Goal: Task Accomplishment & Management: Manage account settings

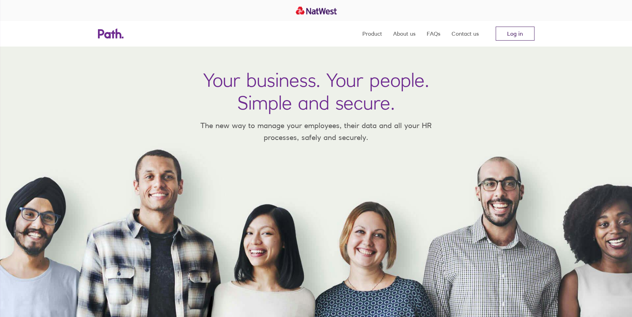
click at [525, 33] on link "Log in" at bounding box center [514, 34] width 39 height 14
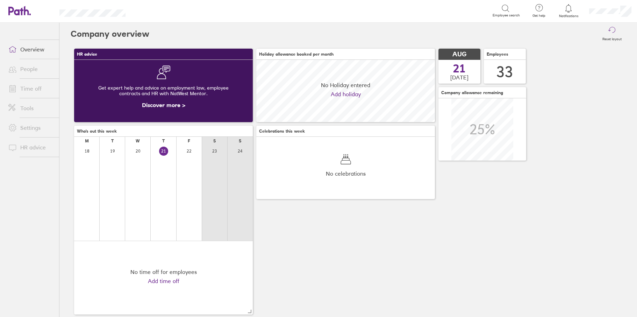
scroll to position [62, 178]
click at [24, 67] on link "People" at bounding box center [31, 69] width 56 height 14
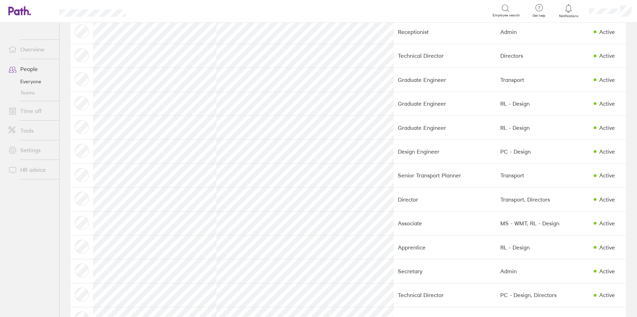
scroll to position [210, 0]
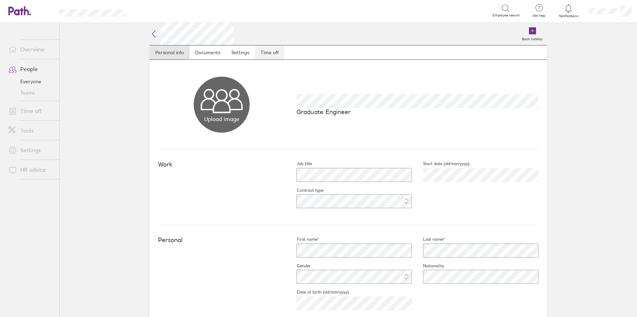
click at [271, 53] on link "Time off" at bounding box center [269, 52] width 29 height 14
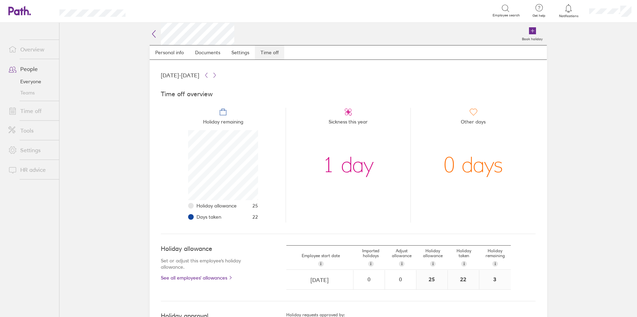
scroll to position [70, 70]
click at [29, 110] on link "Time off" at bounding box center [31, 111] width 56 height 14
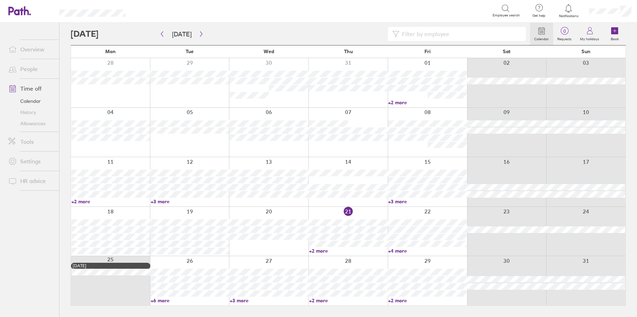
click at [425, 34] on input at bounding box center [460, 33] width 122 height 13
type input "imogen"
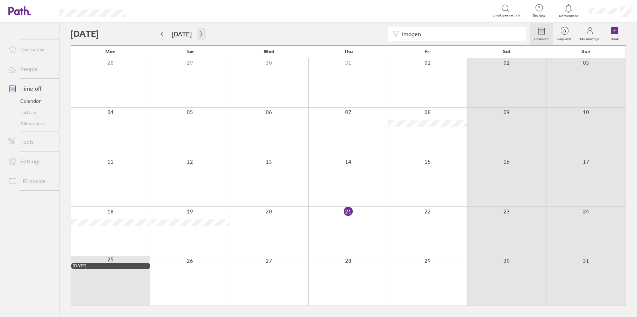
click at [199, 34] on icon "button" at bounding box center [201, 34] width 5 height 6
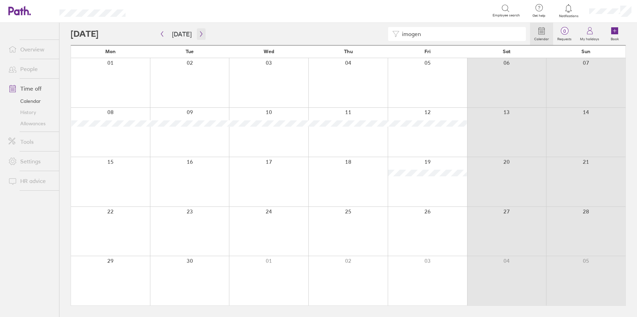
click at [199, 33] on icon "button" at bounding box center [201, 34] width 5 height 6
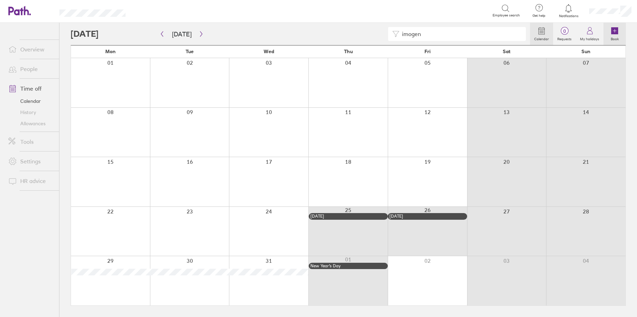
click at [614, 34] on icon at bounding box center [614, 31] width 8 height 8
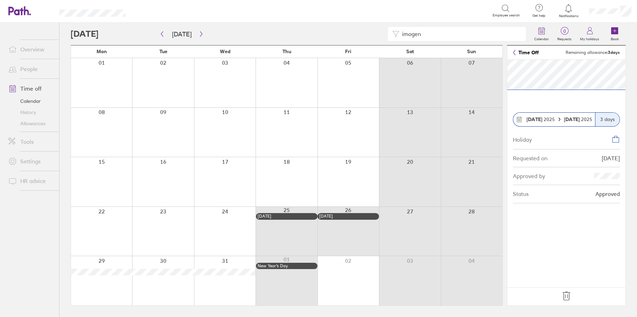
click at [565, 295] on icon at bounding box center [566, 295] width 11 height 11
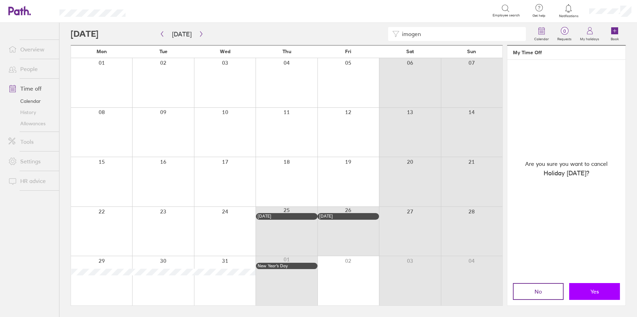
click at [596, 290] on span "Yes" at bounding box center [594, 291] width 8 height 6
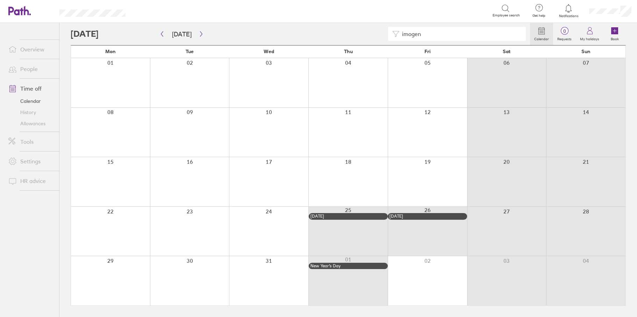
click at [33, 69] on link "People" at bounding box center [31, 69] width 56 height 14
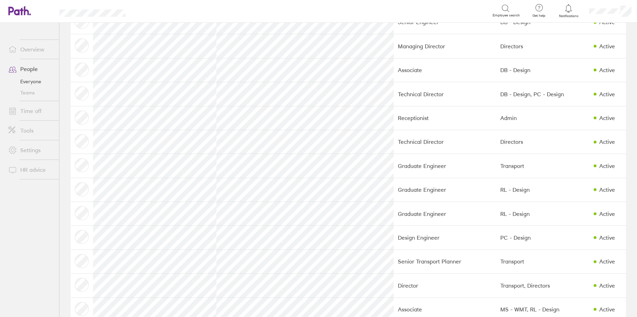
scroll to position [140, 0]
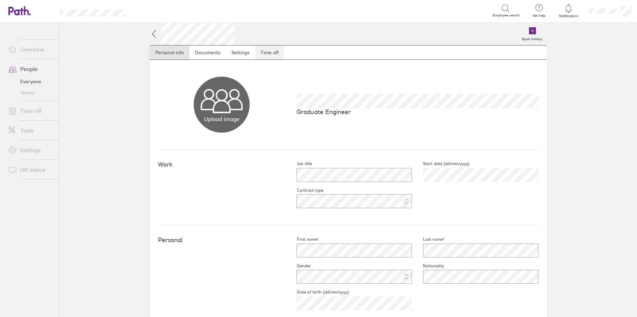
click at [261, 54] on link "Time off" at bounding box center [269, 52] width 29 height 14
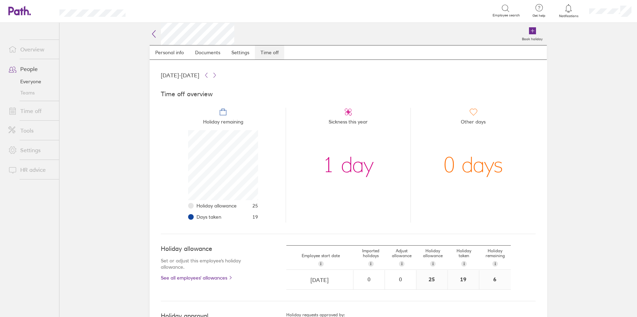
scroll to position [70, 70]
click at [397, 30] on div "Book holiday" at bounding box center [390, 34] width 312 height 22
click at [28, 108] on link "Time off" at bounding box center [31, 111] width 56 height 14
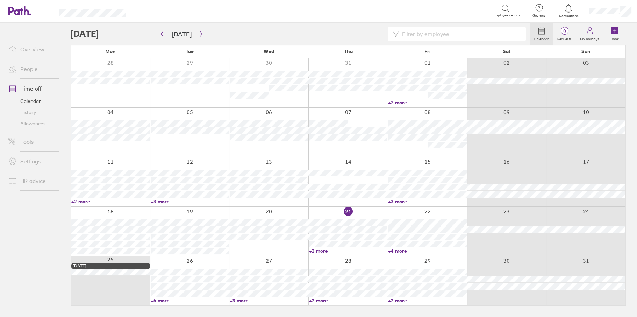
click at [34, 69] on link "People" at bounding box center [31, 69] width 56 height 14
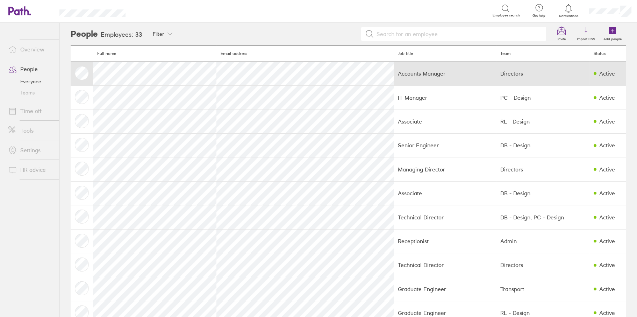
scroll to position [105, 0]
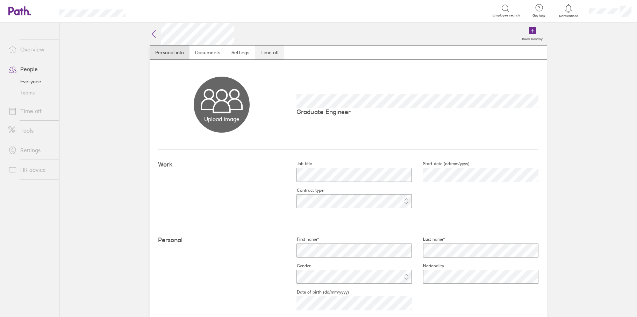
click at [268, 51] on link "Time off" at bounding box center [269, 52] width 29 height 14
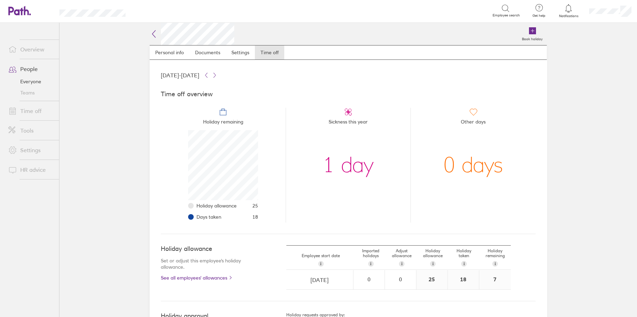
scroll to position [70, 70]
click at [103, 129] on main "Book holiday Personal info Documents Settings Time off [DATE] - [DATE] Time off…" at bounding box center [347, 170] width 577 height 294
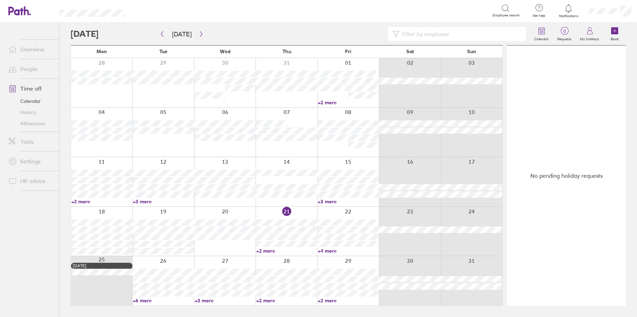
click at [28, 69] on link "People" at bounding box center [31, 69] width 56 height 14
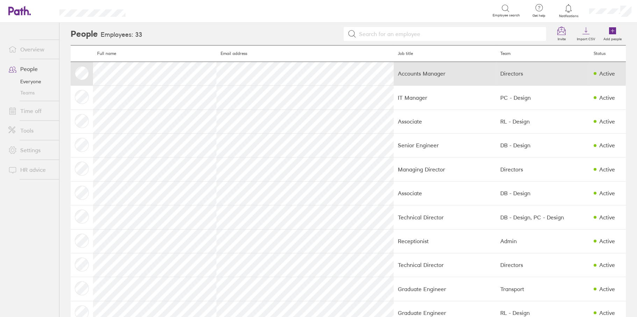
scroll to position [70, 0]
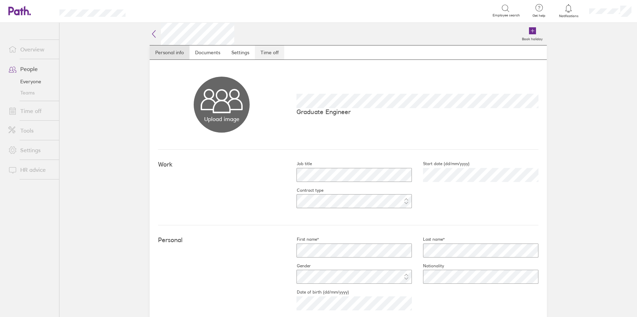
click at [267, 51] on link "Time off" at bounding box center [269, 52] width 29 height 14
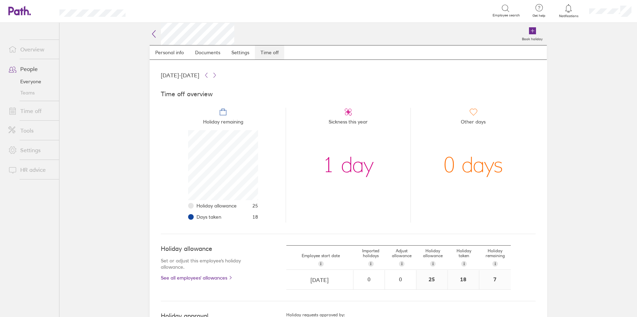
scroll to position [70, 70]
